Goal: Task Accomplishment & Management: Use online tool/utility

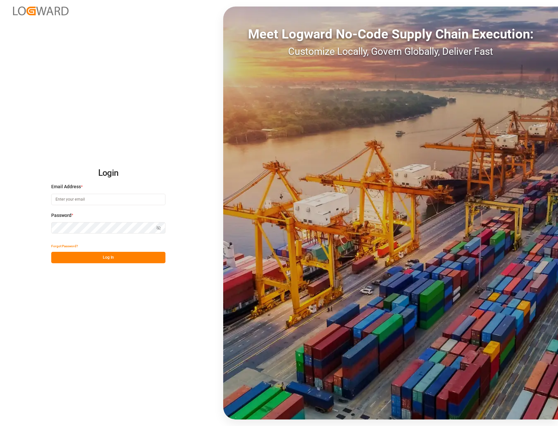
type input "[EMAIL_ADDRESS][PERSON_NAME][DOMAIN_NAME]"
click at [111, 255] on button "Log In" at bounding box center [108, 257] width 114 height 11
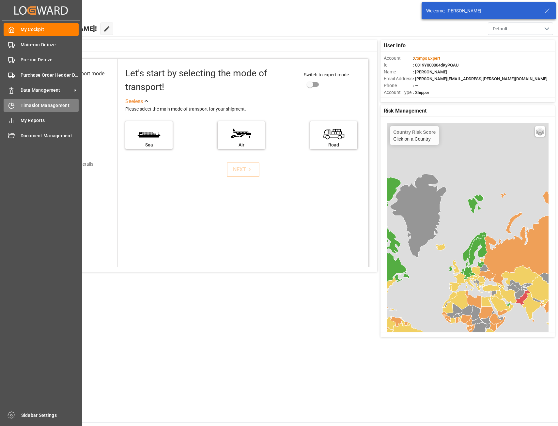
click at [37, 104] on span "Timeslot Management" at bounding box center [50, 105] width 58 height 7
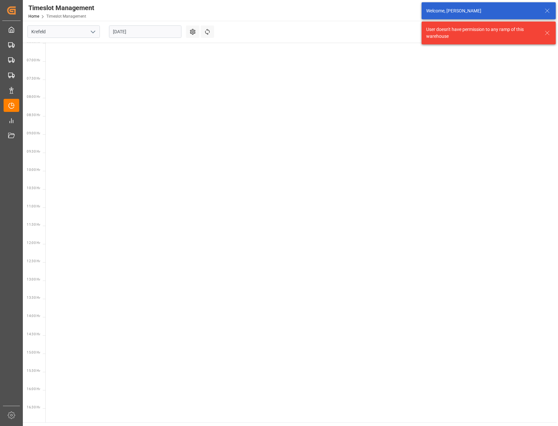
scroll to position [265, 0]
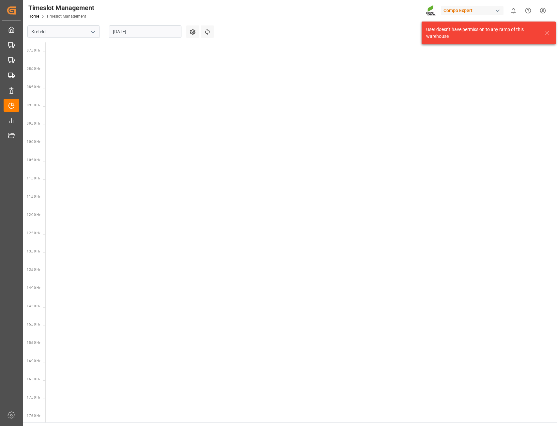
click at [92, 32] on icon "open menu" at bounding box center [93, 32] width 8 height 8
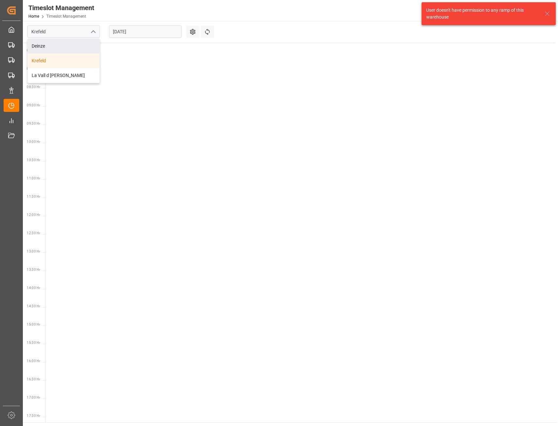
click at [71, 43] on div "Deinze" at bounding box center [64, 46] width 72 height 15
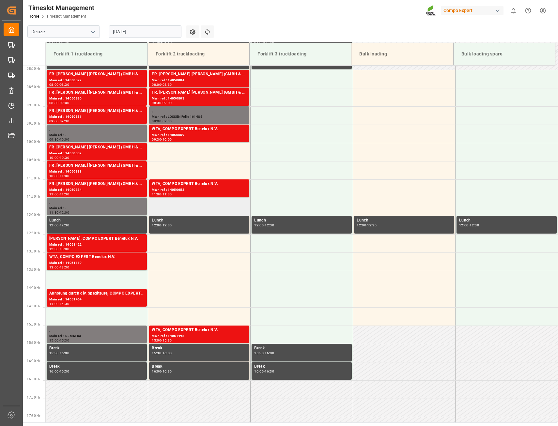
scroll to position [255, 0]
